Goal: Task Accomplishment & Management: Manage account settings

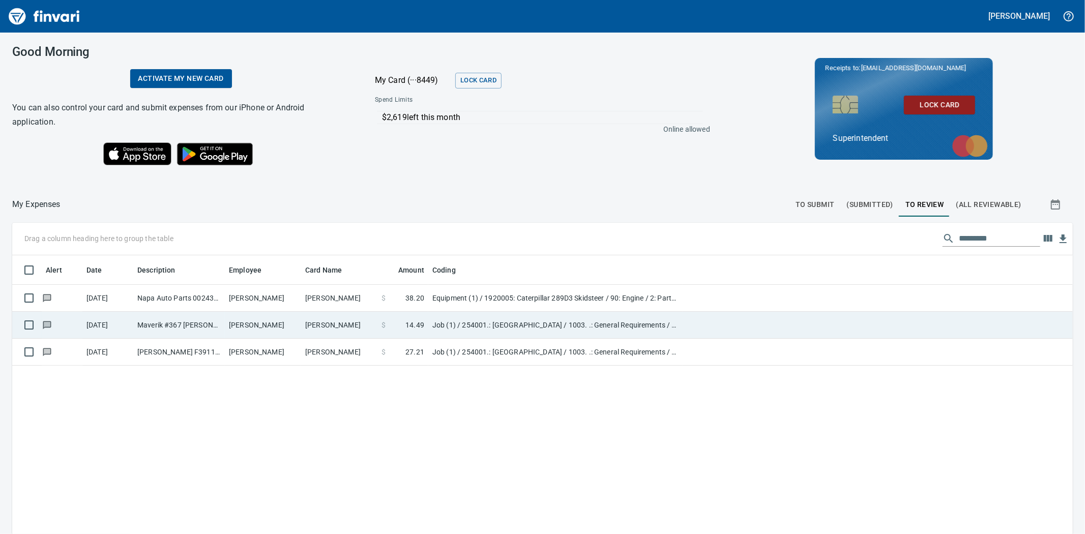
scroll to position [413, 1043]
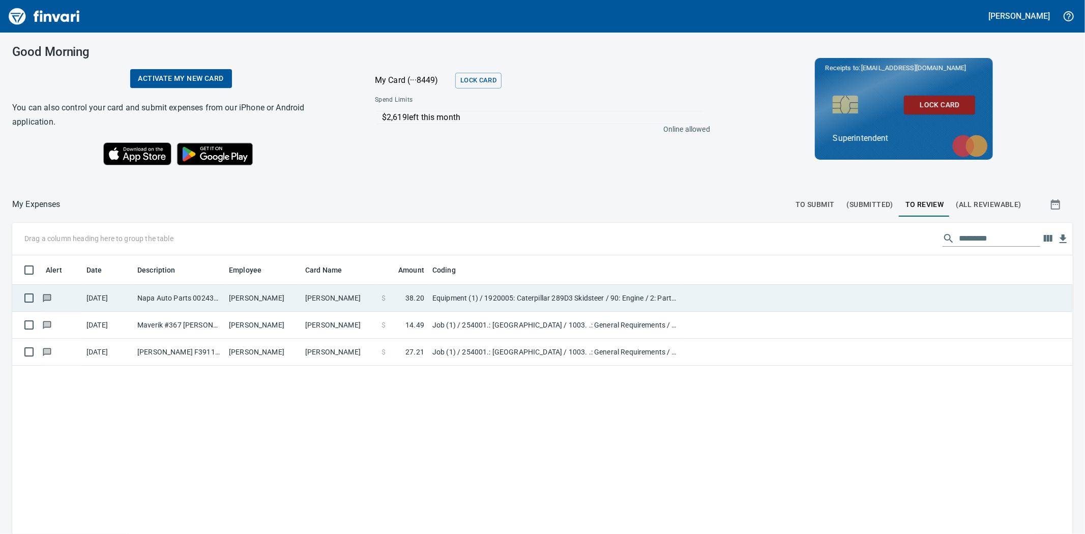
click at [113, 290] on td "[DATE]" at bounding box center [107, 298] width 51 height 27
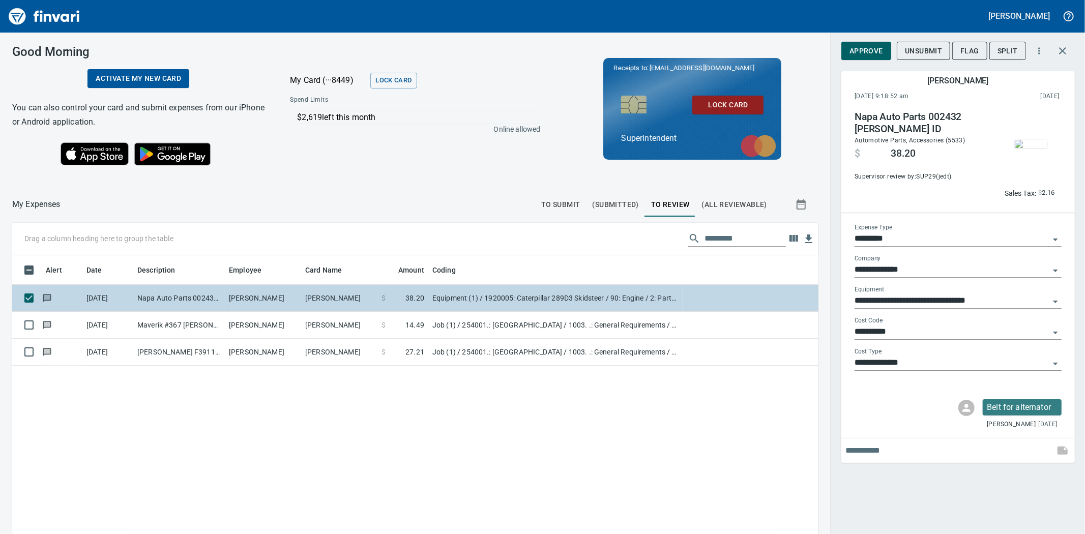
scroll to position [413, 789]
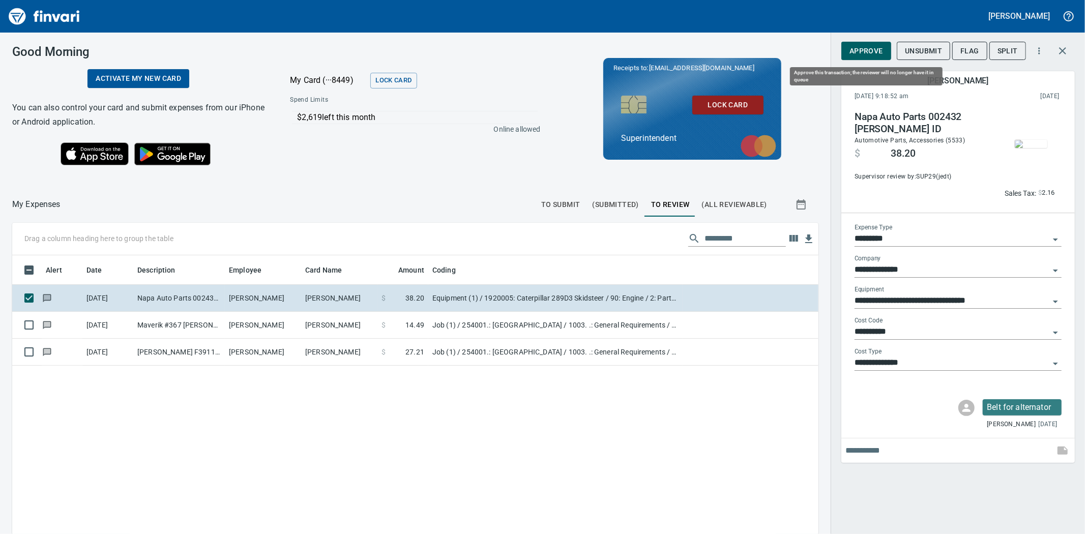
click at [863, 46] on span "Approve" at bounding box center [866, 51] width 34 height 13
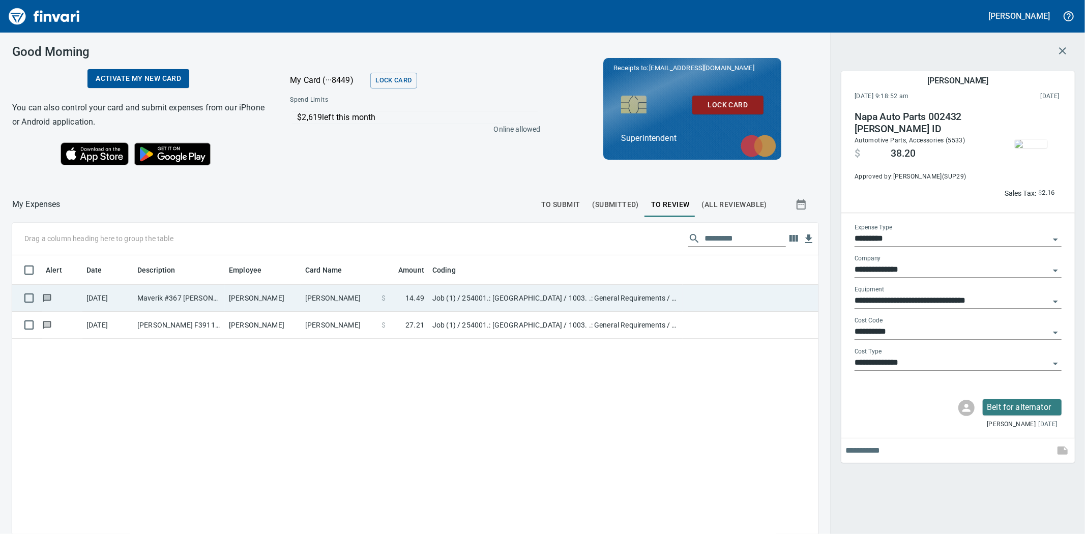
click at [342, 299] on td "[PERSON_NAME]" at bounding box center [339, 298] width 76 height 27
type input "***"
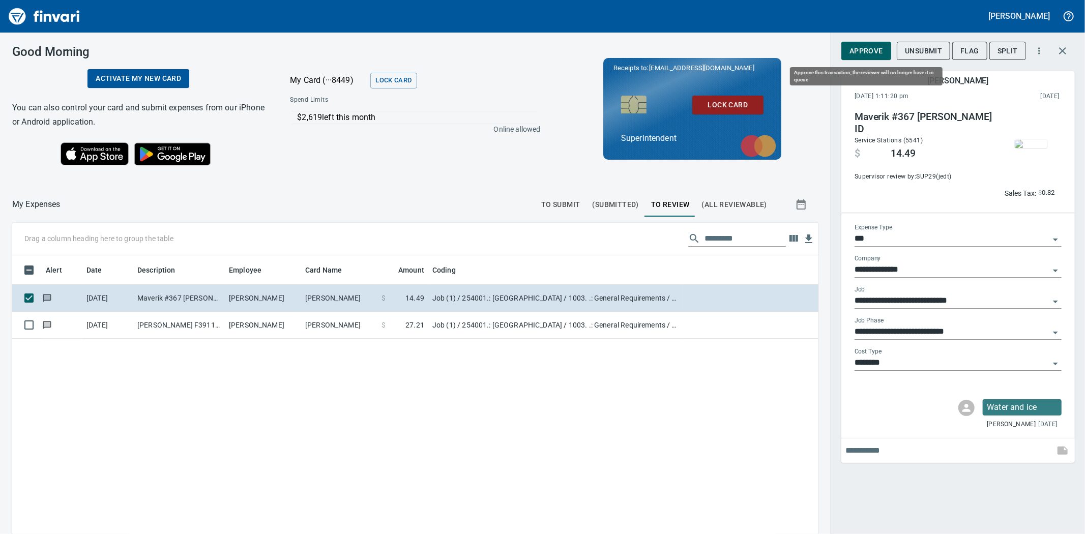
click at [856, 52] on span "Approve" at bounding box center [866, 51] width 34 height 13
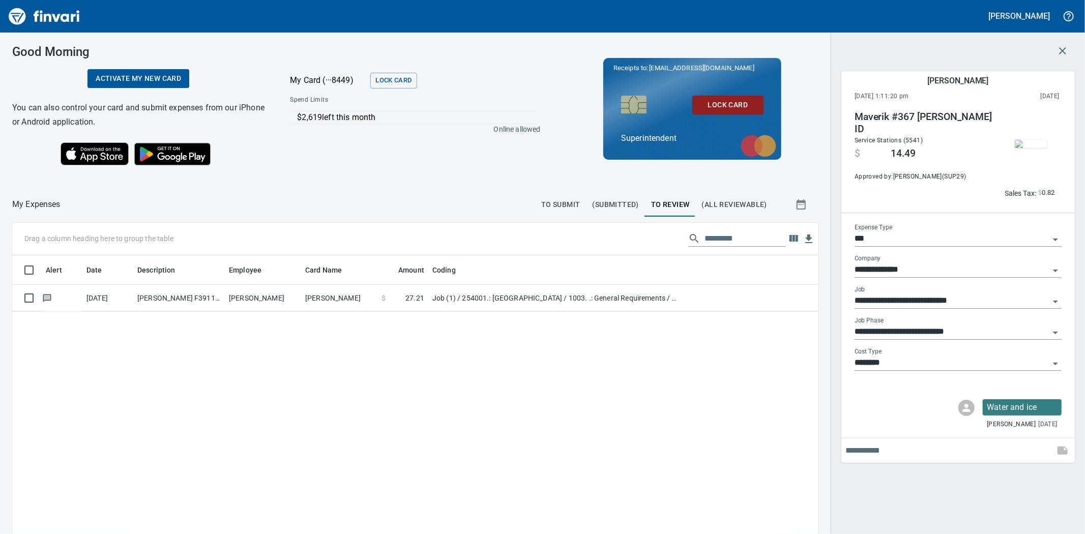
scroll to position [413, 789]
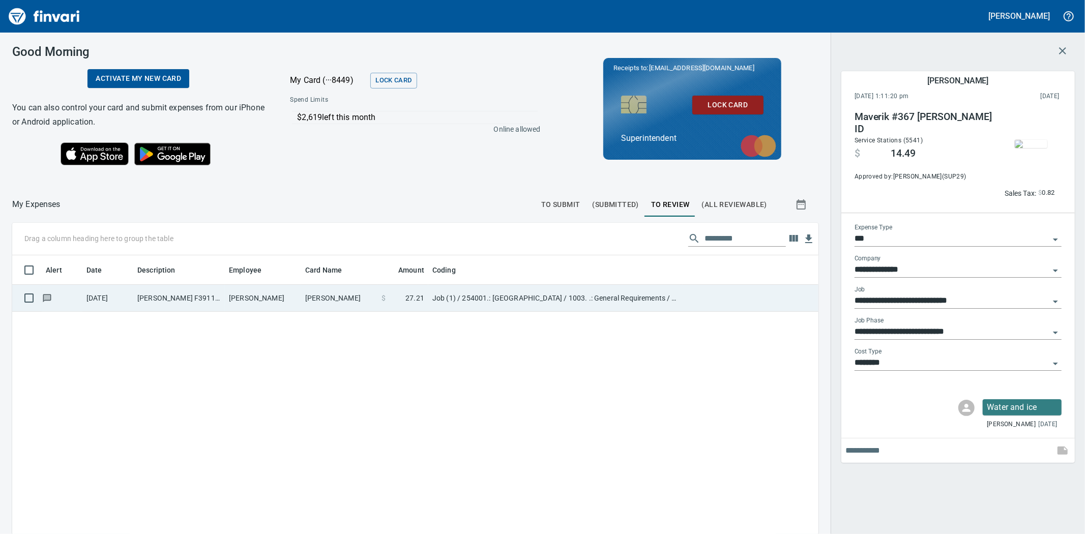
click at [222, 296] on td "[PERSON_NAME] F39119 Payettte ID" at bounding box center [179, 298] width 92 height 27
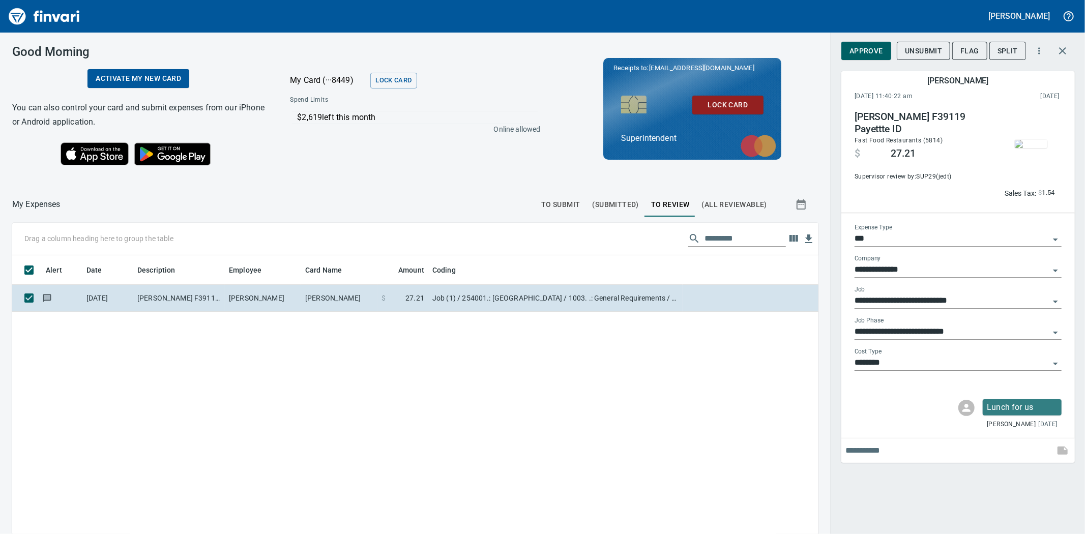
scroll to position [413, 789]
click at [860, 53] on span "Approve" at bounding box center [866, 51] width 34 height 13
